Goal: Information Seeking & Learning: Learn about a topic

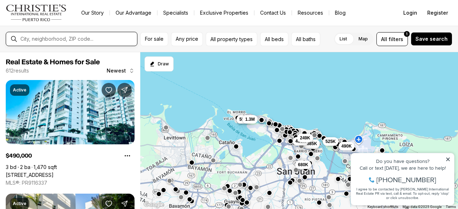
click at [32, 39] on input "text" at bounding box center [77, 39] width 114 height 6
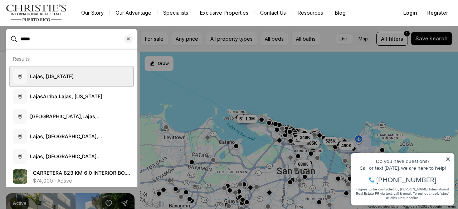
click at [54, 80] on button "Lajas , Puerto Rico" at bounding box center [71, 76] width 123 height 20
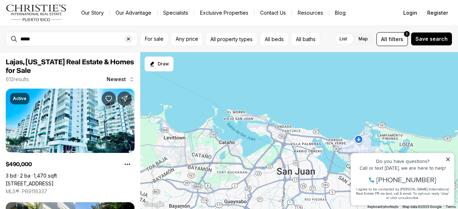
type input "**********"
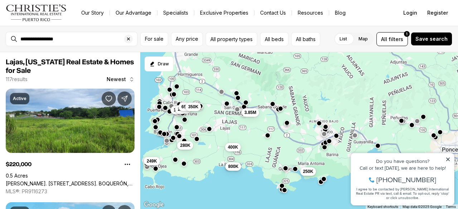
drag, startPoint x: 272, startPoint y: 101, endPoint x: 252, endPoint y: 130, distance: 35.4
click at [252, 130] on div "400K 800K 250K 3.85M 1.8M 249K 1.3M 220K 280K 65K 350K" at bounding box center [298, 130] width 317 height 157
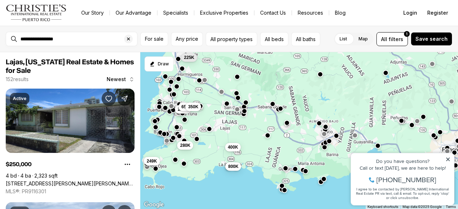
click at [241, 168] on div "400K 800K 1.8M 249K 220K 280K 65K 350K 225K" at bounding box center [298, 130] width 317 height 157
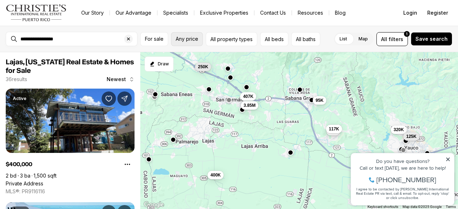
click at [197, 40] on span "Any price" at bounding box center [187, 39] width 23 height 6
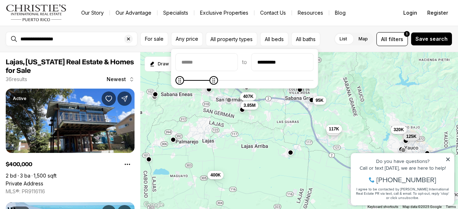
click at [217, 83] on icon "Maximum" at bounding box center [214, 81] width 6 height 6
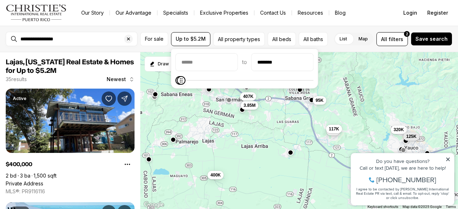
type input "********"
click at [177, 85] on span "Maximum" at bounding box center [181, 80] width 9 height 9
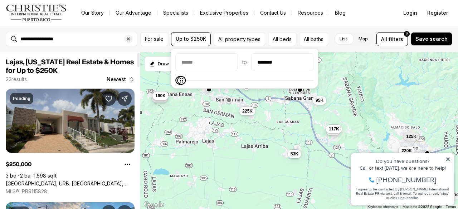
click at [99, 181] on link "127 Calle Lajas CALLE LAJAS, URB. EL PEDREGAL, SAN GERMAN PR, 00683" at bounding box center [70, 184] width 129 height 6
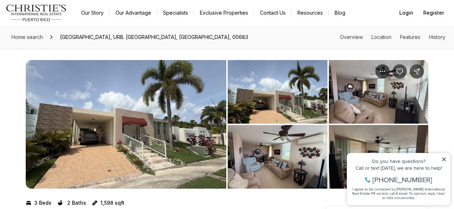
click at [445, 159] on icon at bounding box center [443, 159] width 5 height 5
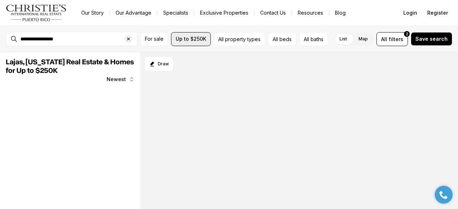
click at [200, 34] on button "Up to $250K" at bounding box center [191, 39] width 40 height 14
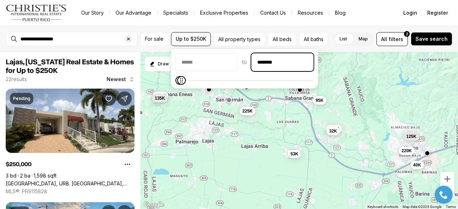
click at [285, 61] on input "********" at bounding box center [281, 62] width 61 height 17
type input "********"
click at [351, 30] on div "**********" at bounding box center [229, 39] width 458 height 26
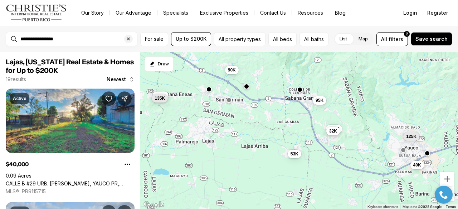
click at [248, 88] on button "button" at bounding box center [246, 87] width 6 height 6
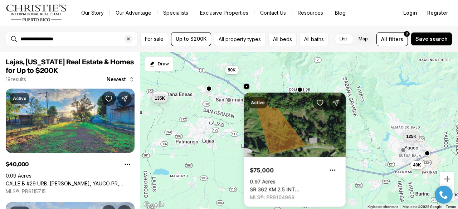
click at [209, 91] on div at bounding box center [209, 90] width 6 height 6
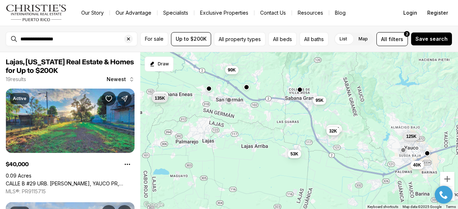
click at [209, 89] on button "button" at bounding box center [209, 89] width 6 height 6
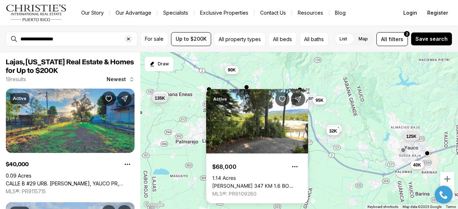
click at [255, 76] on div "40K 95K 117K 32K 125K 160K 90K 135K 53K" at bounding box center [298, 130] width 317 height 157
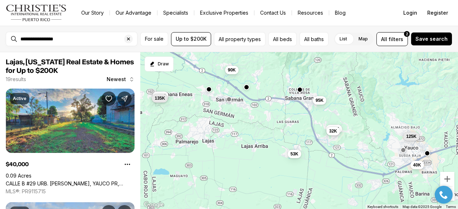
click at [231, 100] on button "button" at bounding box center [229, 100] width 6 height 6
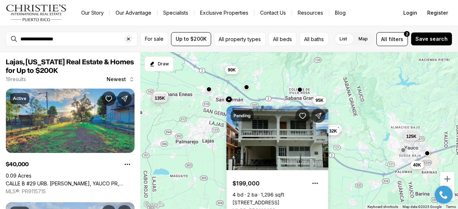
click at [277, 199] on link "24 CALLE PALMA, SAN GERMAN PR, 00683" at bounding box center [255, 202] width 47 height 6
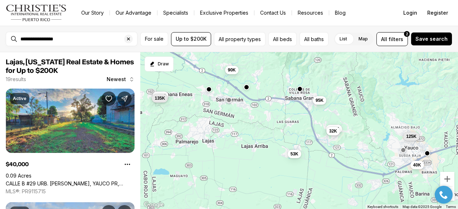
click at [300, 92] on button "button" at bounding box center [300, 89] width 6 height 6
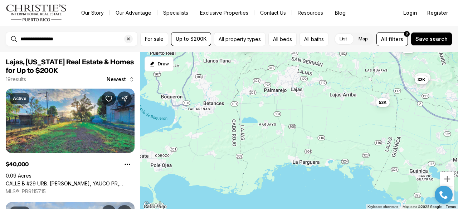
drag, startPoint x: 252, startPoint y: 165, endPoint x: 397, endPoint y: 171, distance: 144.5
click at [397, 171] on div "40K 95K 117K 32K 125K 160K 90K 135K 53K" at bounding box center [298, 130] width 317 height 157
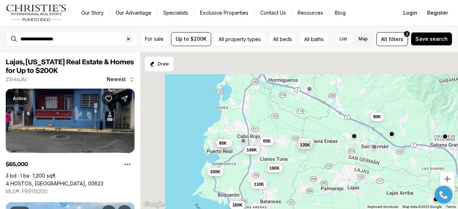
drag, startPoint x: 274, startPoint y: 136, endPoint x: 275, endPoint y: 173, distance: 37.2
click at [275, 173] on div "95K 160K 90K 135K 65K 100K 95K 149K 160K 160K 200K 110K" at bounding box center [298, 130] width 317 height 157
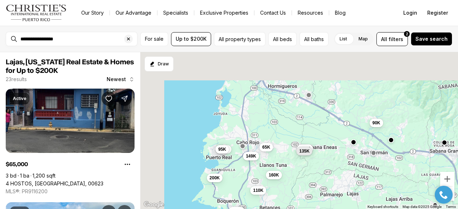
click at [244, 148] on button "button" at bounding box center [242, 146] width 6 height 6
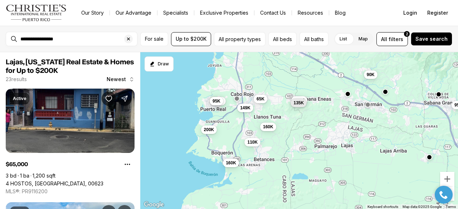
drag, startPoint x: 297, startPoint y: 175, endPoint x: 291, endPoint y: 122, distance: 53.3
click at [291, 122] on div "95K 160K 90K 135K 65K 100K 95K 149K 160K 160K 200K 110K" at bounding box center [298, 130] width 317 height 157
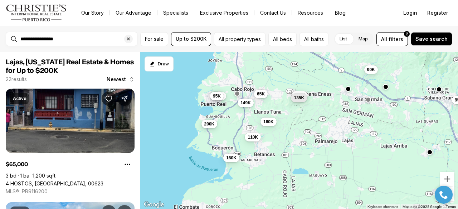
click at [212, 128] on button "200K" at bounding box center [209, 124] width 16 height 9
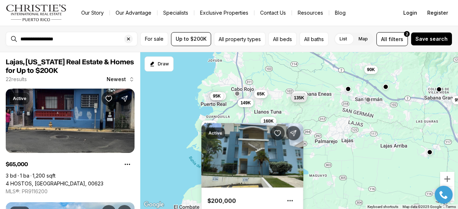
click at [268, 121] on span "160K" at bounding box center [268, 121] width 10 height 6
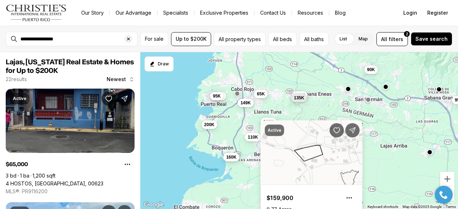
click at [235, 158] on span "160K" at bounding box center [231, 157] width 10 height 6
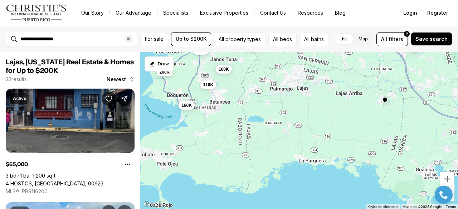
drag, startPoint x: 259, startPoint y: 175, endPoint x: 212, endPoint y: 120, distance: 71.8
click at [212, 120] on div "95K 160K 90K 135K 65K 100K 95K 149K 160K 160K 200K 110K" at bounding box center [298, 130] width 317 height 157
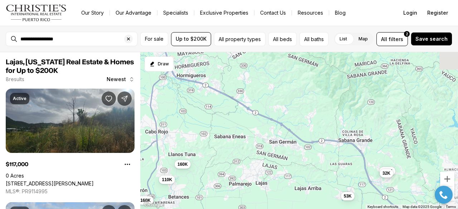
drag, startPoint x: 280, startPoint y: 119, endPoint x: 239, endPoint y: 221, distance: 109.3
click at [239, 209] on html "**********" at bounding box center [229, 104] width 458 height 209
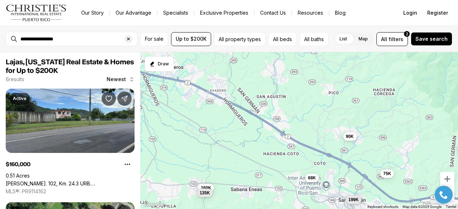
drag, startPoint x: 293, startPoint y: 150, endPoint x: 349, endPoint y: 219, distance: 88.4
click at [349, 209] on html "**********" at bounding box center [229, 104] width 458 height 209
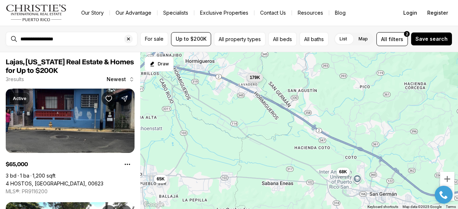
drag, startPoint x: 307, startPoint y: 171, endPoint x: 196, endPoint y: 135, distance: 116.7
click at [196, 135] on div "68K 65K 179K" at bounding box center [298, 130] width 317 height 157
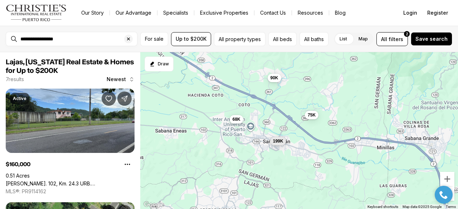
drag, startPoint x: 328, startPoint y: 156, endPoint x: 246, endPoint y: 103, distance: 97.8
click at [246, 103] on div "68K 179K 160K 90K 135K 199K 75K" at bounding box center [298, 130] width 317 height 157
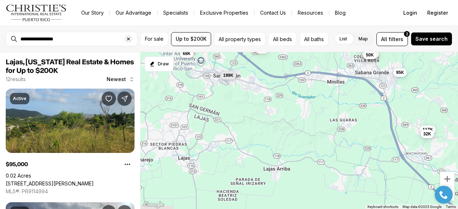
drag, startPoint x: 301, startPoint y: 155, endPoint x: 271, endPoint y: 93, distance: 69.7
click at [271, 93] on div "68K 90K 199K 75K 95K 117K 32K 107K 35K 62K 65K 50K" at bounding box center [298, 130] width 317 height 157
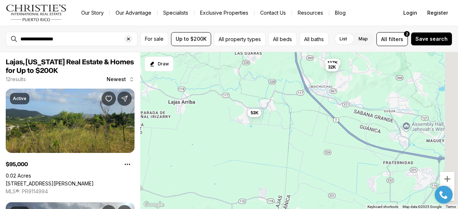
drag, startPoint x: 315, startPoint y: 173, endPoint x: 232, endPoint y: 96, distance: 112.6
click at [232, 96] on div "95K 117K 32K 53K 107K 35K 62K 65K 50K 199K 68K 75K" at bounding box center [298, 130] width 317 height 157
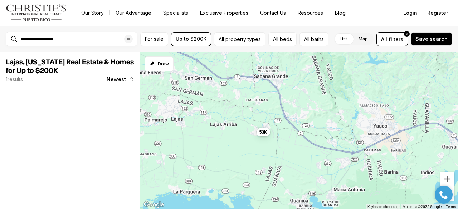
drag, startPoint x: 309, startPoint y: 172, endPoint x: 261, endPoint y: 159, distance: 49.2
click at [261, 159] on div "53K" at bounding box center [298, 130] width 317 height 157
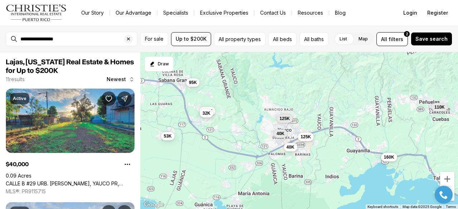
drag, startPoint x: 317, startPoint y: 157, endPoint x: 295, endPoint y: 183, distance: 34.0
click at [295, 183] on div "53K 40K 95K 117K 32K 125K 125K 40K 99K 160K 110K" at bounding box center [298, 130] width 317 height 157
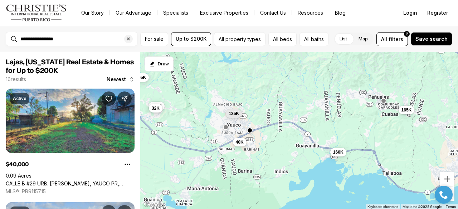
drag, startPoint x: 310, startPoint y: 96, endPoint x: 239, endPoint y: 93, distance: 70.9
click at [239, 93] on div "53K 40K 95K 117K 32K 125K 160K 165K" at bounding box center [298, 130] width 317 height 157
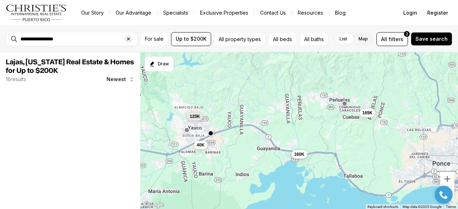
click at [296, 156] on span "160K" at bounding box center [299, 155] width 10 height 6
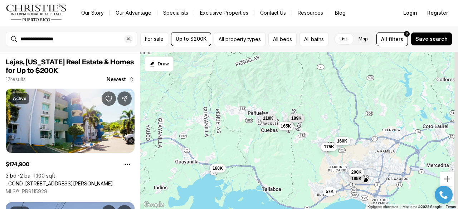
drag, startPoint x: 319, startPoint y: 168, endPoint x: 225, endPoint y: 174, distance: 94.2
click at [225, 174] on div "40K 125K 160K 110K 165K 175K 57K 160K 189K 195K 75K 200K" at bounding box center [298, 130] width 317 height 157
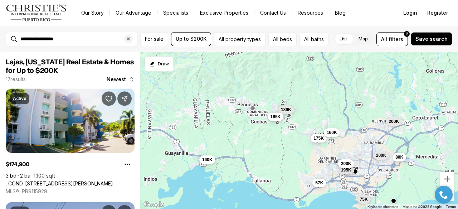
click at [276, 120] on button "165K" at bounding box center [275, 117] width 16 height 9
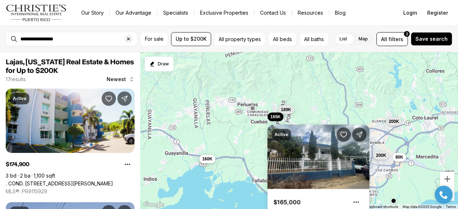
click at [212, 158] on span "160K" at bounding box center [207, 159] width 10 height 6
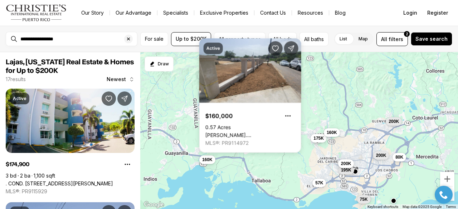
click at [270, 169] on div "160K 165K 175K 57K 160K 189K 195K 75K 200K 200K 80K 200K" at bounding box center [298, 130] width 317 height 157
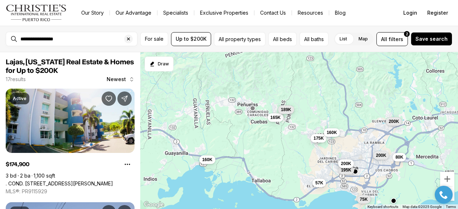
click at [275, 122] on div "160K 165K 175K 57K 160K 189K 195K 75K 200K 200K 80K 200K" at bounding box center [298, 130] width 317 height 157
click at [274, 119] on span "165K" at bounding box center [275, 117] width 10 height 6
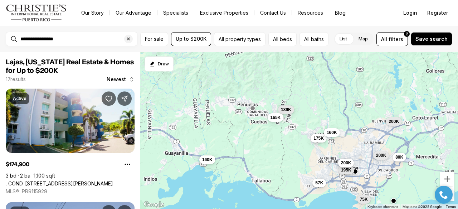
click at [349, 164] on span "200K" at bounding box center [346, 163] width 10 height 6
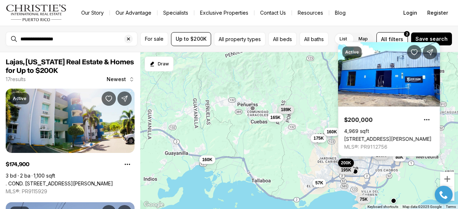
click at [332, 134] on span "160K" at bounding box center [331, 132] width 10 height 6
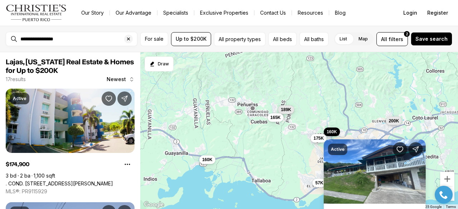
click at [393, 120] on span "200K" at bounding box center [393, 121] width 10 height 6
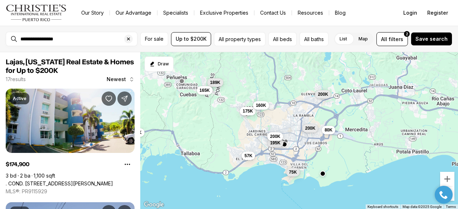
drag, startPoint x: 371, startPoint y: 105, endPoint x: 289, endPoint y: 72, distance: 88.7
click at [289, 72] on div "175K 57K 160K 200K 80K 200K 189K 160K 195K 75K 165K 200K" at bounding box center [298, 130] width 317 height 157
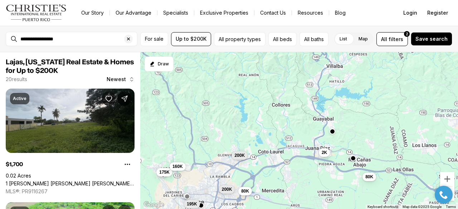
drag, startPoint x: 380, startPoint y: 110, endPoint x: 296, endPoint y: 190, distance: 115.8
click at [296, 190] on div "175K 57K 160K 200K 80K 200K 189K 195K 75K 165K 2K 80K" at bounding box center [298, 130] width 317 height 157
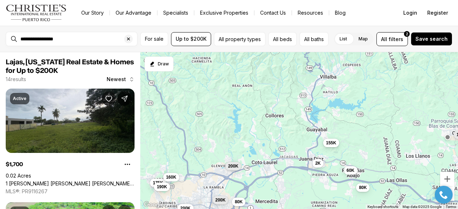
click at [327, 142] on span "155K" at bounding box center [331, 143] width 10 height 6
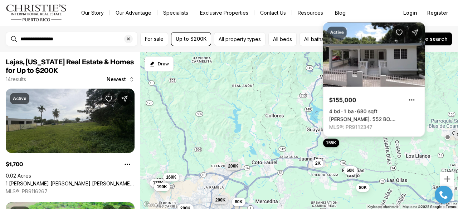
click at [362, 116] on link "Carr. 552 BO. GUAYABAL, JUANA DIAZ PR, 00795" at bounding box center [374, 119] width 90 height 6
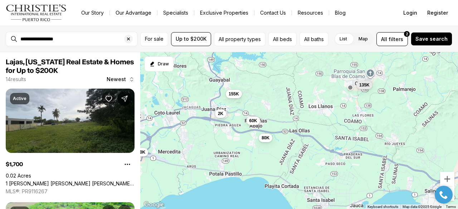
drag, startPoint x: 352, startPoint y: 120, endPoint x: 253, endPoint y: 69, distance: 111.4
click at [253, 69] on div "2K 80K 175K 160K 200K 80K 200K 135K 200K 190K 155K 60K" at bounding box center [298, 130] width 317 height 157
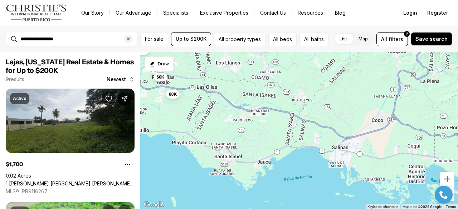
drag, startPoint x: 387, startPoint y: 140, endPoint x: 294, endPoint y: 99, distance: 101.8
click at [294, 99] on div "2K 80K 135K 155K 60K 166K 90K 180K 139K" at bounding box center [298, 130] width 317 height 157
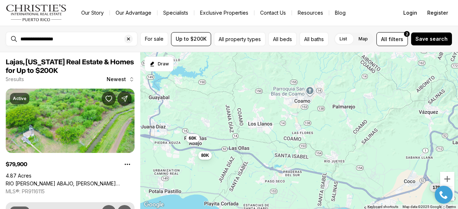
drag, startPoint x: 294, startPoint y: 99, endPoint x: 373, endPoint y: 226, distance: 149.5
click at [373, 209] on html "**********" at bounding box center [229, 104] width 458 height 209
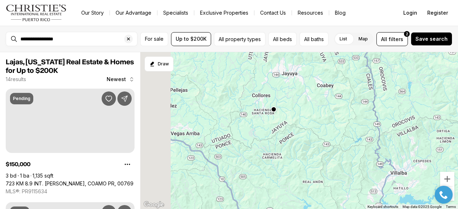
drag, startPoint x: 219, startPoint y: 161, endPoint x: 387, endPoint y: 137, distance: 169.7
click at [387, 137] on div "150K 170K 145K 160K 30K 70K 70K 70K 80K 35K 100K 95K" at bounding box center [298, 130] width 317 height 157
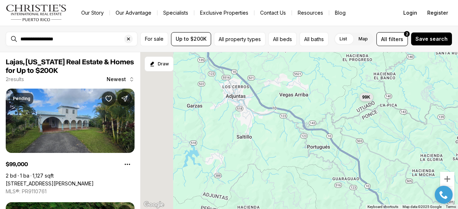
drag, startPoint x: 268, startPoint y: 152, endPoint x: 447, endPoint y: 128, distance: 180.4
click at [447, 128] on div "40K 99K" at bounding box center [298, 130] width 317 height 157
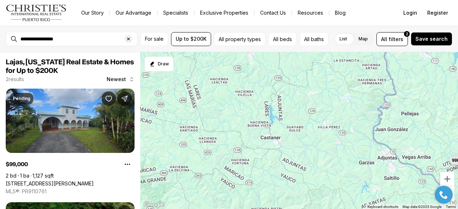
drag, startPoint x: 264, startPoint y: 120, endPoint x: 337, endPoint y: 183, distance: 96.4
click at [337, 183] on div "99K 40K" at bounding box center [298, 130] width 317 height 157
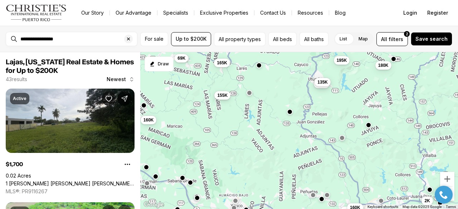
click at [220, 94] on span "155K" at bounding box center [222, 96] width 10 height 6
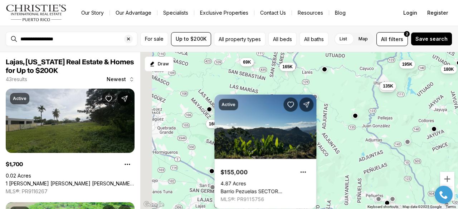
drag, startPoint x: 172, startPoint y: 115, endPoint x: 319, endPoint y: 133, distance: 148.1
click at [319, 133] on div "155K 2K 80K 165K 175K 160K 165K 135K 160K 69K 195K 180K" at bounding box center [298, 130] width 317 height 157
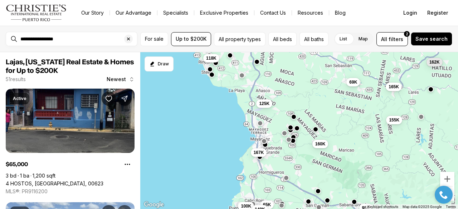
click at [325, 150] on div "155K 165K 160K 69K 95K 65K 100K 167K 149K 125K 162K 118K" at bounding box center [298, 130] width 317 height 157
click at [322, 148] on div "160K" at bounding box center [320, 144] width 16 height 9
click at [295, 120] on div "155K 165K 160K 69K 95K 65K 100K 167K 149K 125K 162K 118K" at bounding box center [298, 130] width 317 height 157
click at [295, 118] on button "button" at bounding box center [294, 116] width 6 height 6
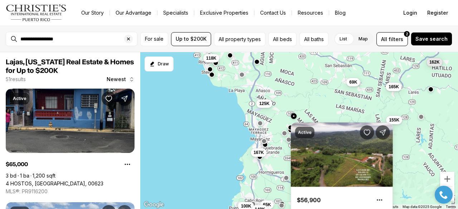
click at [242, 78] on div at bounding box center [242, 76] width 6 height 6
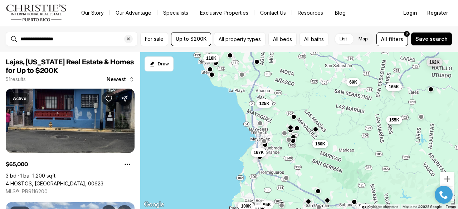
click at [241, 75] on button "button" at bounding box center [242, 75] width 6 height 6
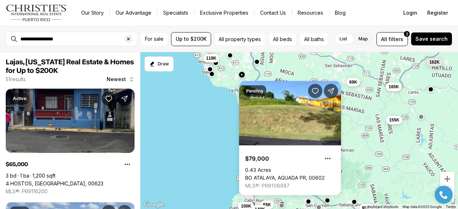
click at [212, 73] on button "button" at bounding box center [212, 74] width 6 height 6
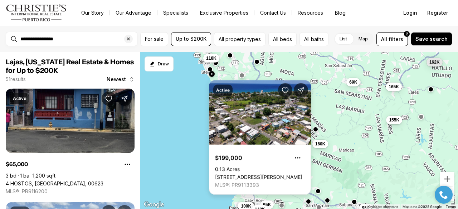
click at [270, 174] on link "2370 CALLE BORINQUEN, RINCON PR, 00677" at bounding box center [258, 177] width 87 height 6
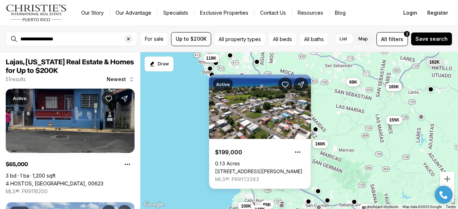
click at [211, 66] on button "button" at bounding box center [210, 69] width 6 height 6
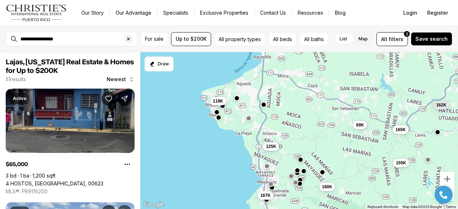
drag, startPoint x: 241, startPoint y: 68, endPoint x: 242, endPoint y: 107, distance: 38.3
click at [242, 107] on div "65K 165K 160K 155K 69K 100K 167K 149K 95K 125K 162K 118K" at bounding box center [298, 130] width 317 height 157
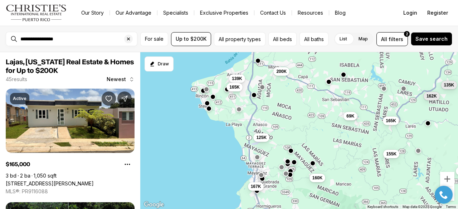
click at [254, 94] on button "button" at bounding box center [254, 95] width 6 height 6
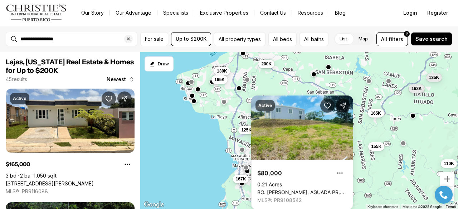
drag, startPoint x: 233, startPoint y: 120, endPoint x: 184, endPoint y: 89, distance: 57.9
click at [184, 89] on div "165K 160K 155K 69K 167K 125K 162K 200K 139K 165K 110K 135K" at bounding box center [298, 130] width 317 height 157
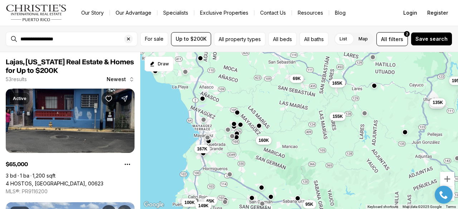
click at [237, 112] on button "button" at bounding box center [237, 113] width 6 height 6
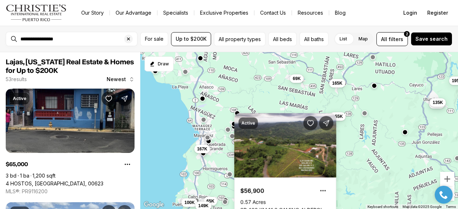
click at [259, 105] on div "165K 160K 155K 69K 167K 65K 165K 135K 195K 100K 149K 95K" at bounding box center [298, 130] width 317 height 157
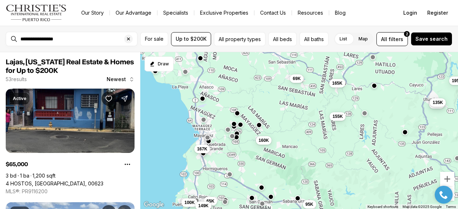
click at [259, 127] on button "button" at bounding box center [259, 125] width 6 height 6
